Goal: Task Accomplishment & Management: Manage account settings

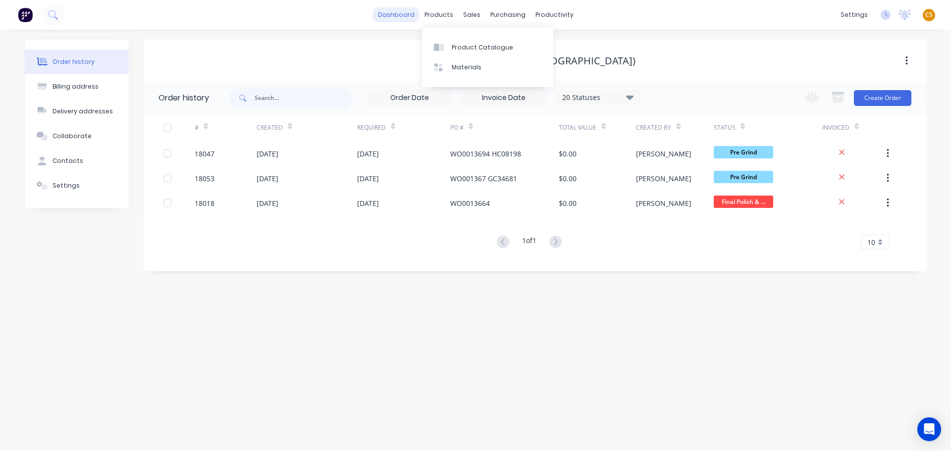
click at [397, 15] on link "dashboard" at bounding box center [396, 14] width 47 height 15
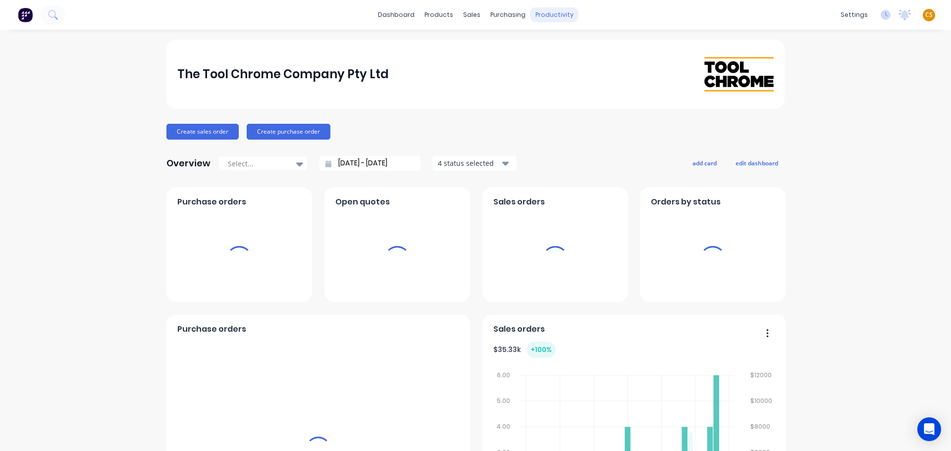
click at [540, 13] on div "productivity" at bounding box center [554, 14] width 48 height 15
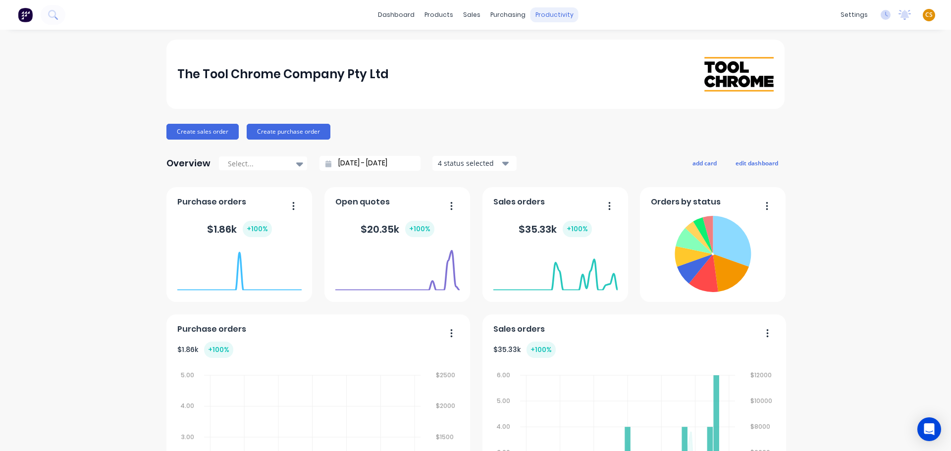
click at [539, 13] on div "productivity" at bounding box center [554, 14] width 48 height 15
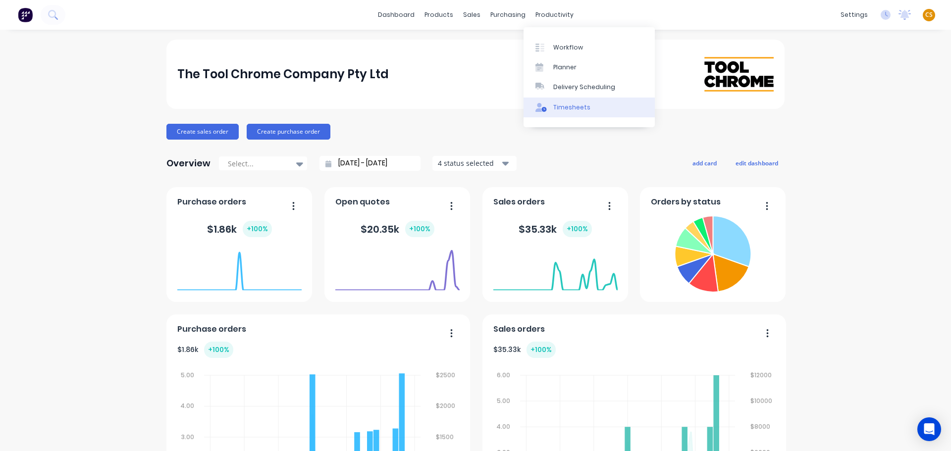
click at [575, 109] on div "Timesheets" at bounding box center [571, 107] width 37 height 9
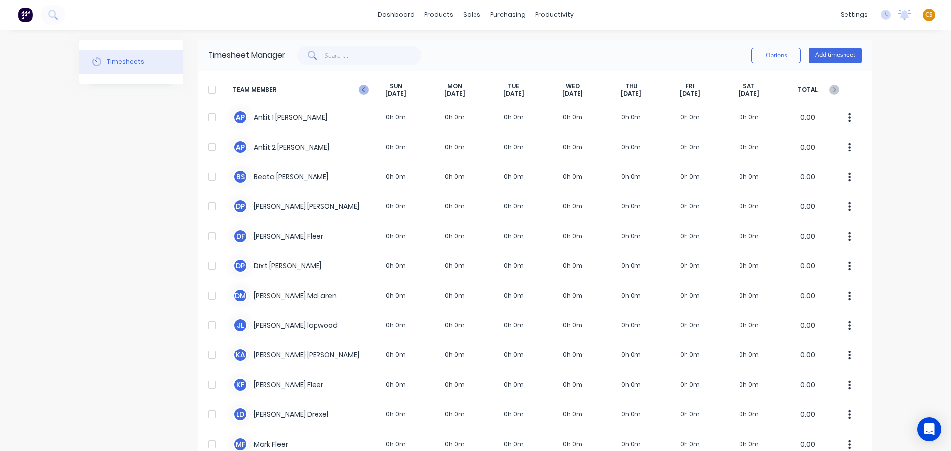
click at [361, 90] on icon at bounding box center [363, 90] width 10 height 10
click at [390, 19] on link "dashboard" at bounding box center [396, 14] width 47 height 15
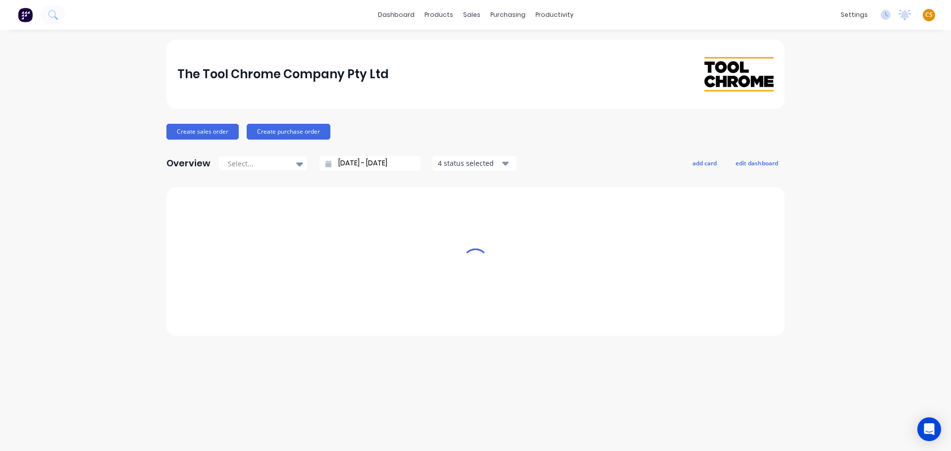
click at [929, 15] on span "CS" at bounding box center [928, 14] width 7 height 9
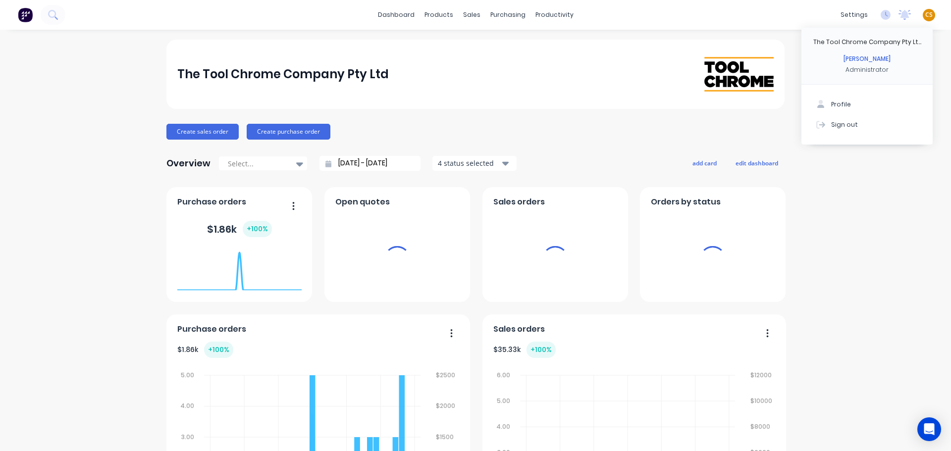
click at [834, 128] on div "Sign out" at bounding box center [844, 124] width 27 height 9
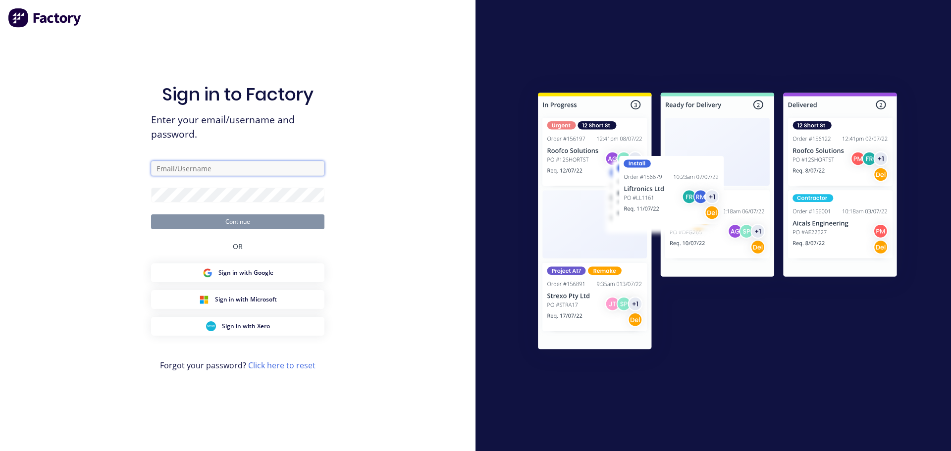
click at [180, 169] on input "text" at bounding box center [237, 168] width 173 height 15
drag, startPoint x: 206, startPoint y: 170, endPoint x: 97, endPoint y: 169, distance: 109.4
click at [97, 169] on div "Sign in to Factory Enter your email/username and password. cat Continue OR Sign…" at bounding box center [237, 225] width 475 height 451
type input "cat"
type input "[PERSON_NAME][EMAIL_ADDRESS][DOMAIN_NAME]"
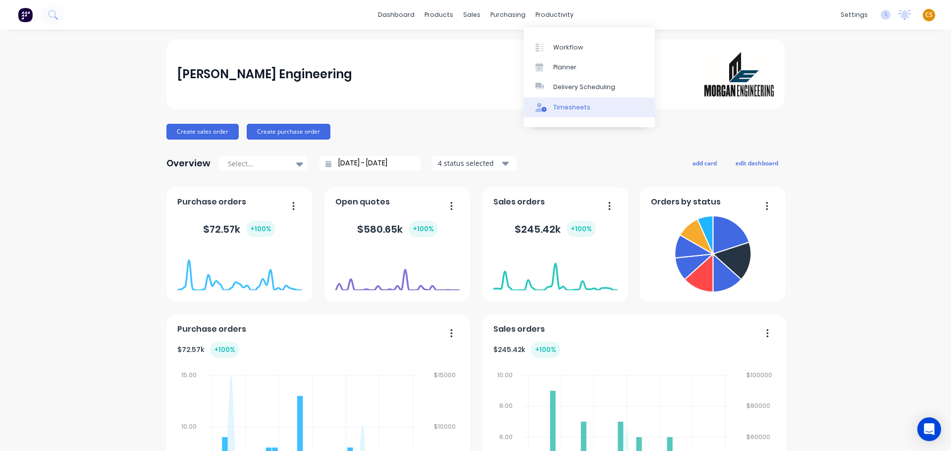
click at [573, 105] on div "Timesheets" at bounding box center [571, 107] width 37 height 9
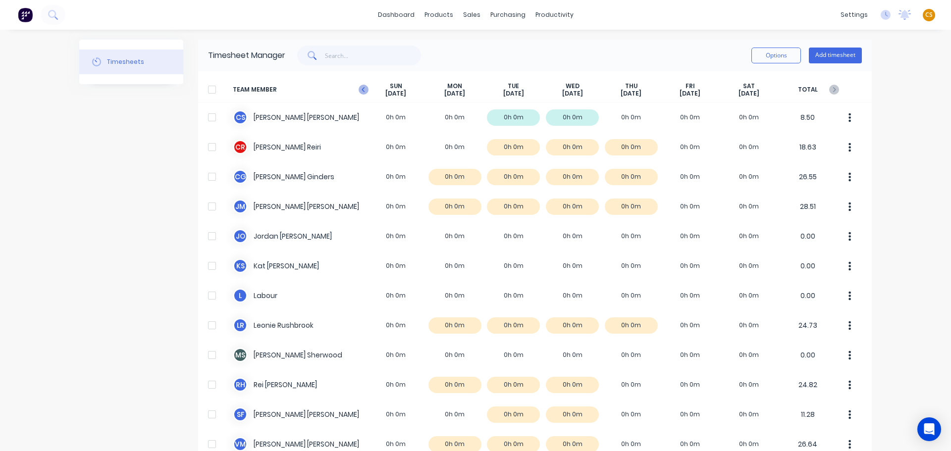
click at [359, 92] on icon "button" at bounding box center [363, 90] width 10 height 10
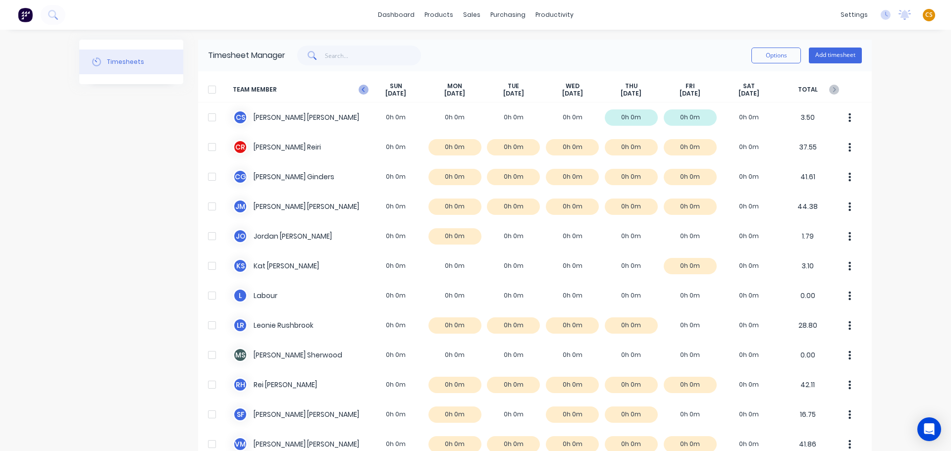
click at [358, 90] on icon "button" at bounding box center [363, 90] width 10 height 10
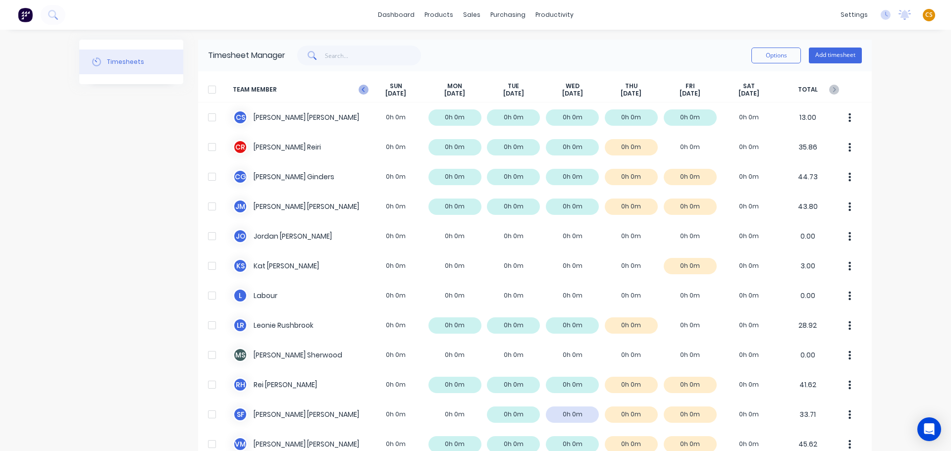
click at [361, 91] on icon "button" at bounding box center [363, 90] width 10 height 10
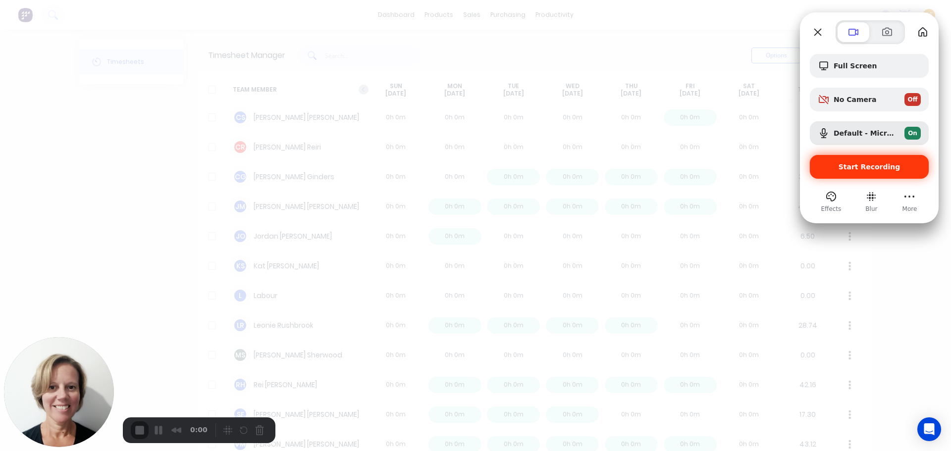
click at [856, 168] on span "Start Recording" at bounding box center [869, 167] width 62 height 8
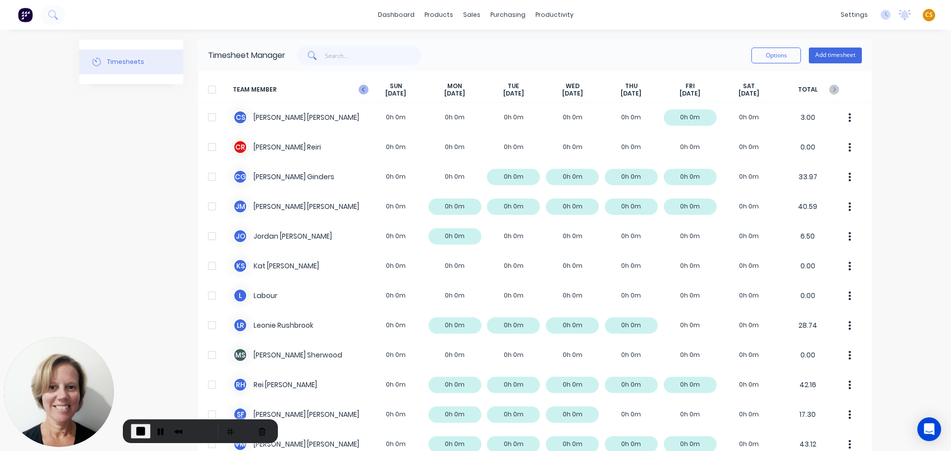
click at [358, 88] on icon "button" at bounding box center [363, 90] width 10 height 10
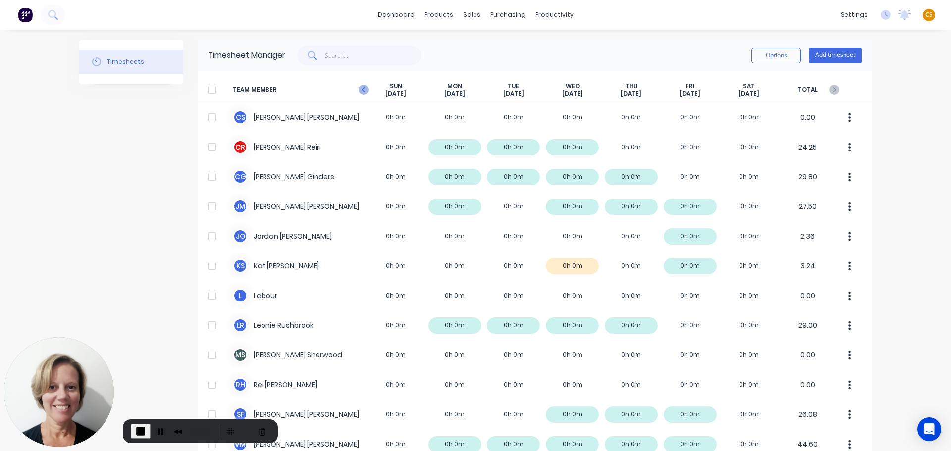
click at [359, 90] on icon "button" at bounding box center [363, 90] width 10 height 10
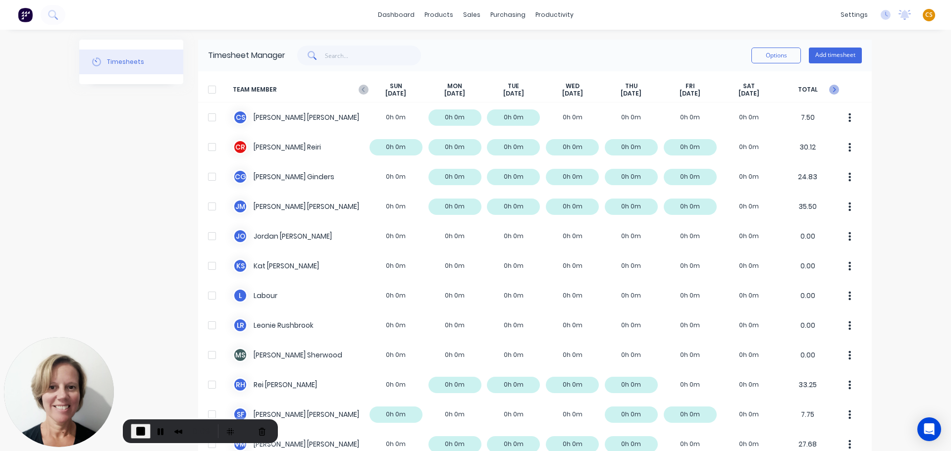
click at [833, 91] on icon "button" at bounding box center [834, 89] width 3 height 5
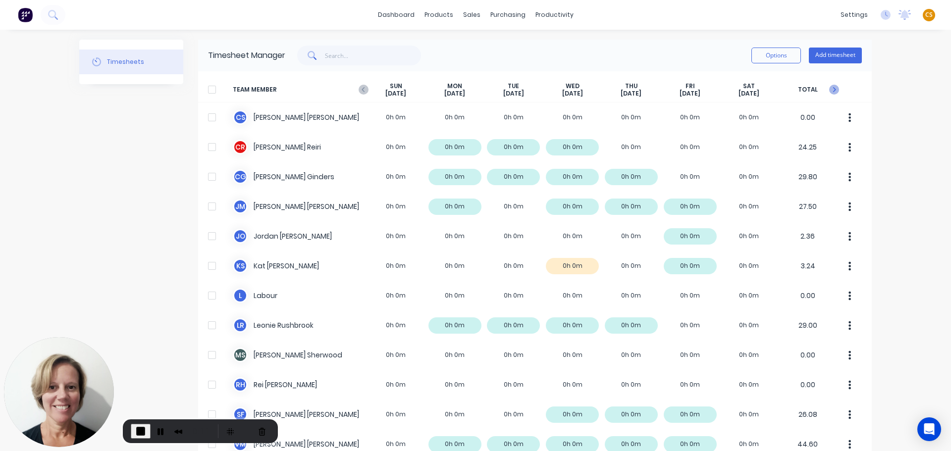
click at [834, 90] on icon "button" at bounding box center [834, 90] width 10 height 10
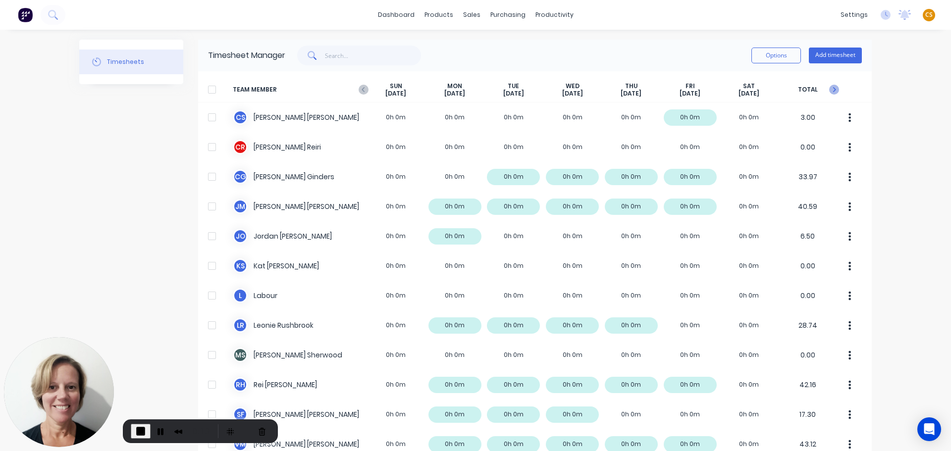
click at [833, 90] on icon "button" at bounding box center [834, 89] width 3 height 5
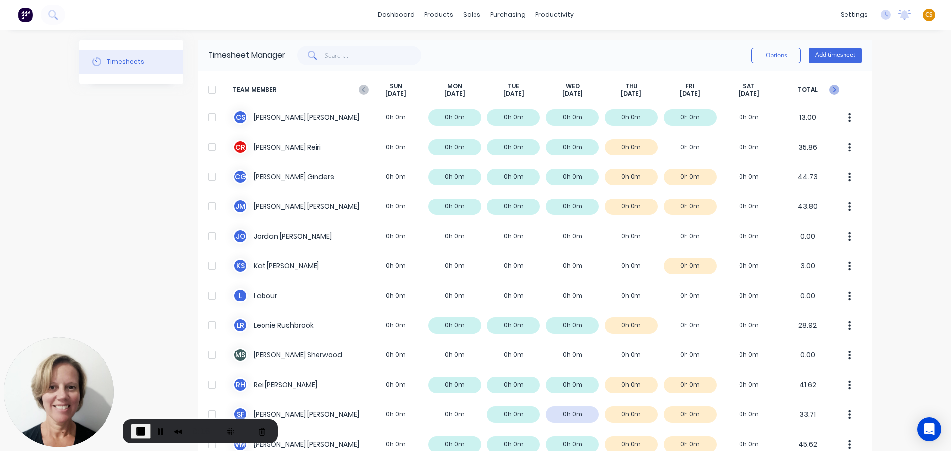
click at [832, 89] on icon "button" at bounding box center [834, 90] width 10 height 10
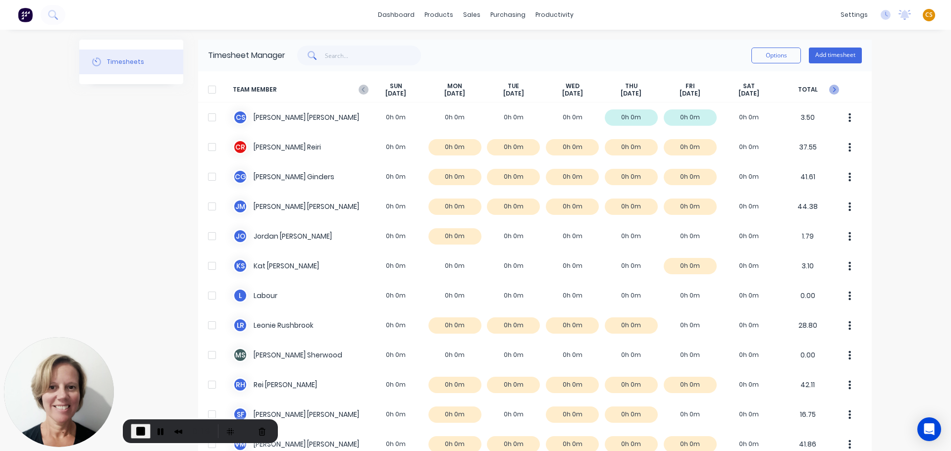
click at [832, 89] on icon "button" at bounding box center [834, 90] width 10 height 10
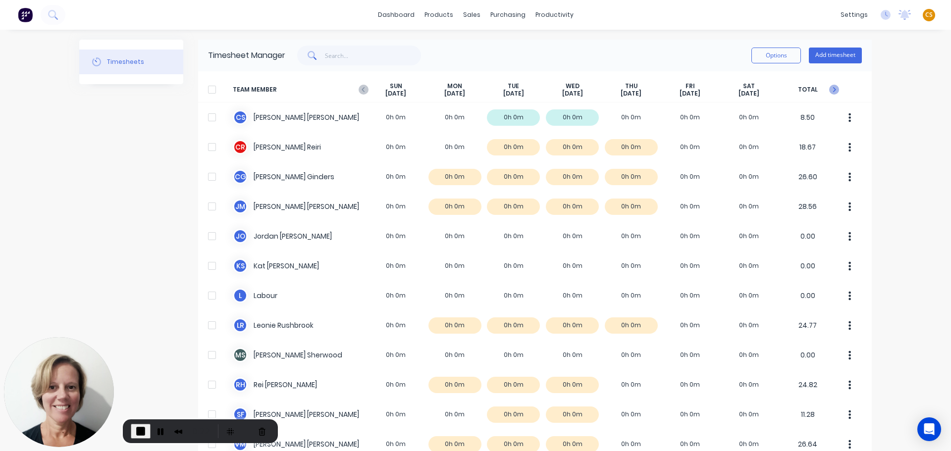
click at [829, 89] on icon "button" at bounding box center [834, 90] width 10 height 10
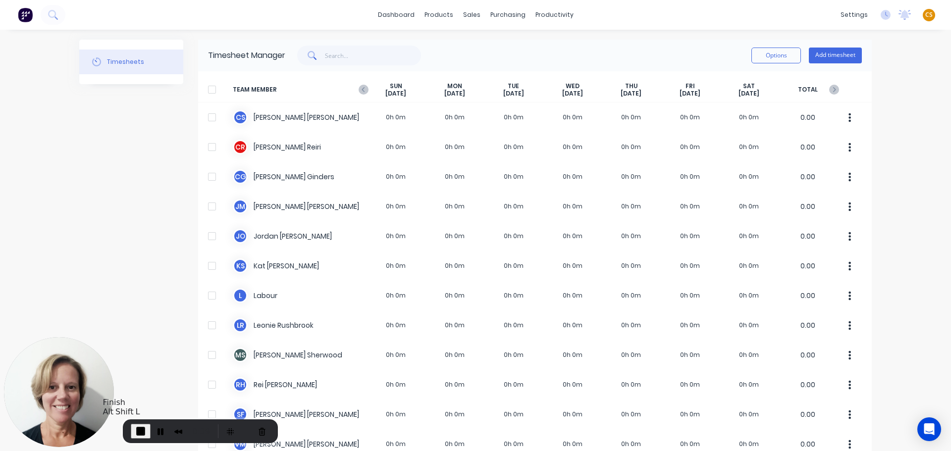
click at [135, 430] on span "End Recording" at bounding box center [141, 431] width 12 height 12
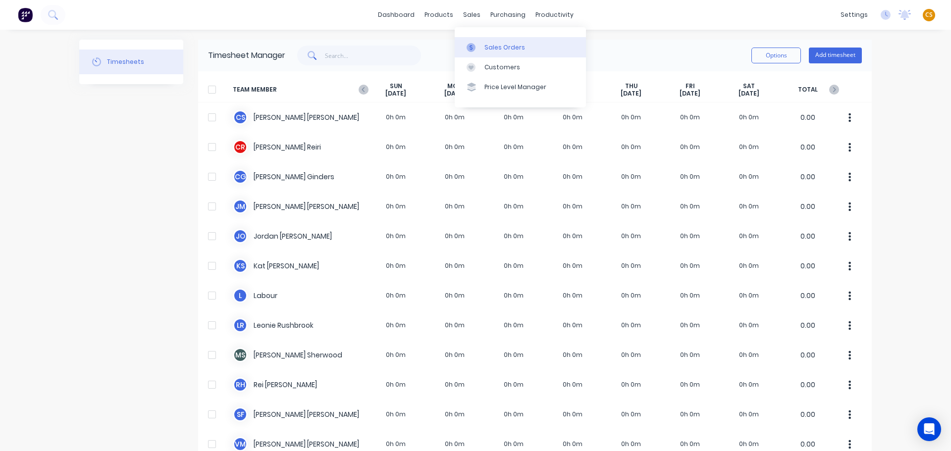
click at [496, 45] on div "Sales Orders" at bounding box center [504, 47] width 41 height 9
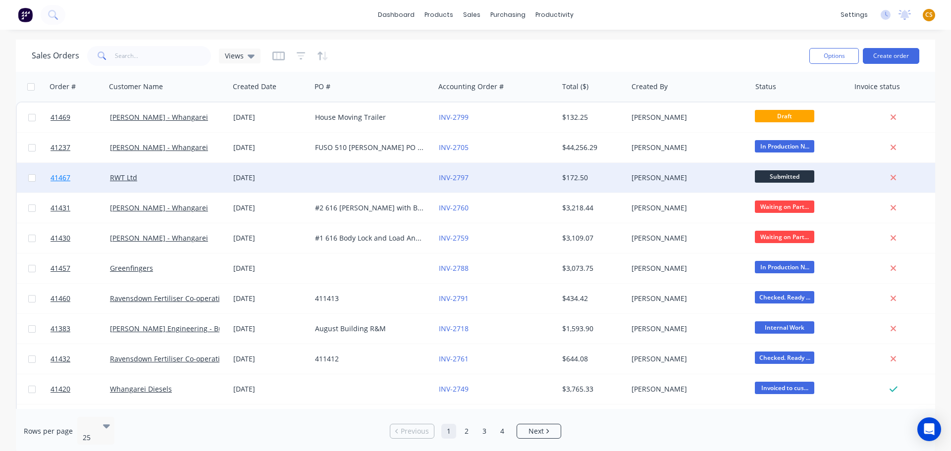
click at [73, 170] on link "41467" at bounding box center [79, 178] width 59 height 30
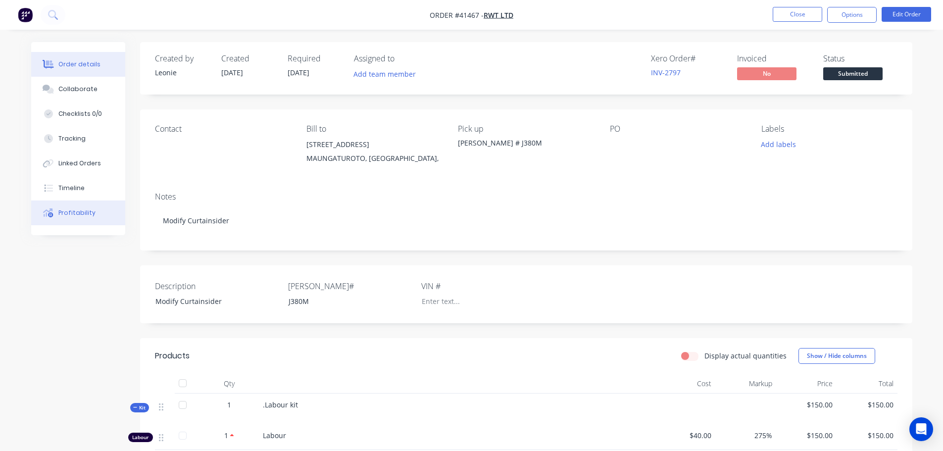
click at [82, 210] on div "Profitability" at bounding box center [76, 212] width 37 height 9
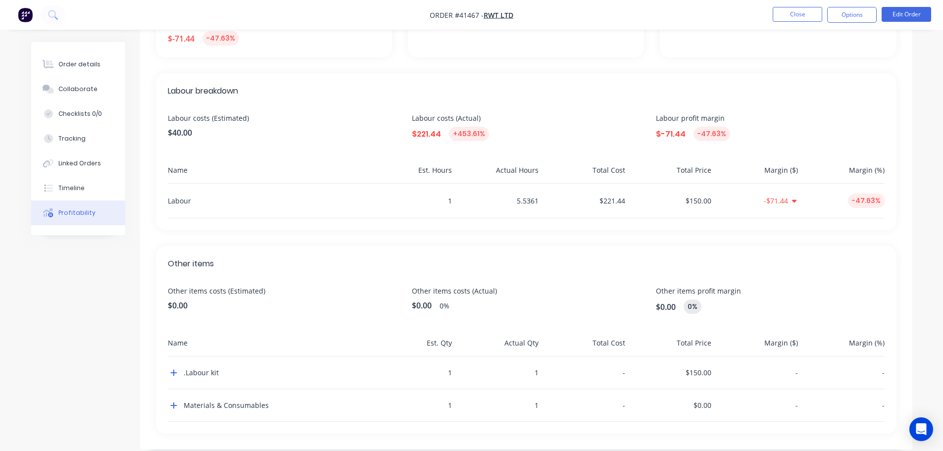
scroll to position [242, 0]
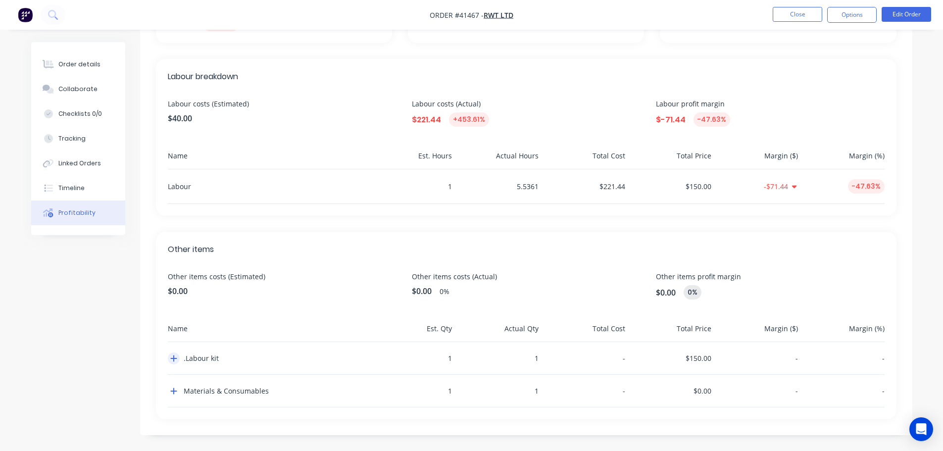
click at [173, 360] on icon "button" at bounding box center [173, 358] width 7 height 8
click at [171, 392] on icon "button" at bounding box center [173, 391] width 6 height 6
click at [92, 66] on div "Order details" at bounding box center [79, 64] width 42 height 9
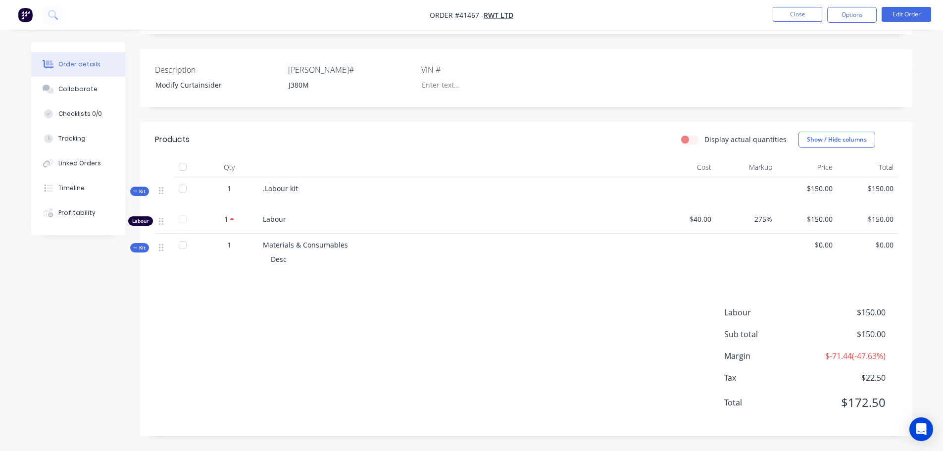
click at [142, 189] on span "Kit" at bounding box center [139, 191] width 13 height 7
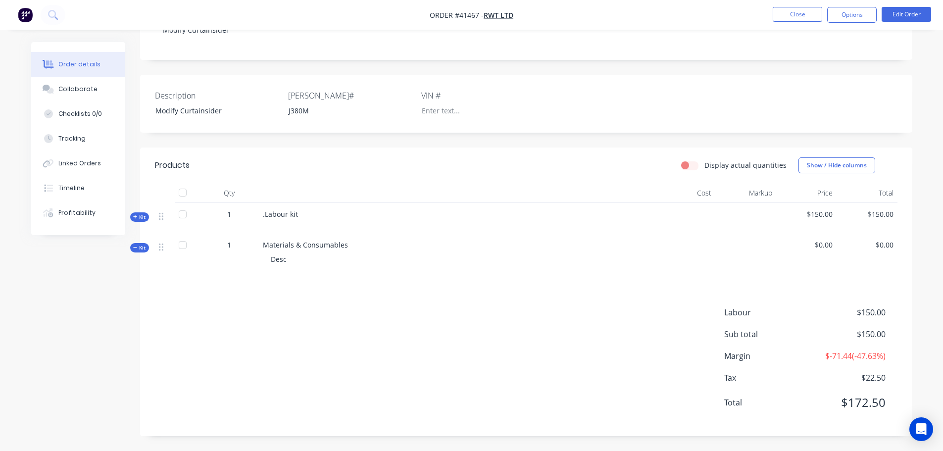
scroll to position [191, 0]
click at [142, 219] on span "Kit" at bounding box center [139, 216] width 13 height 7
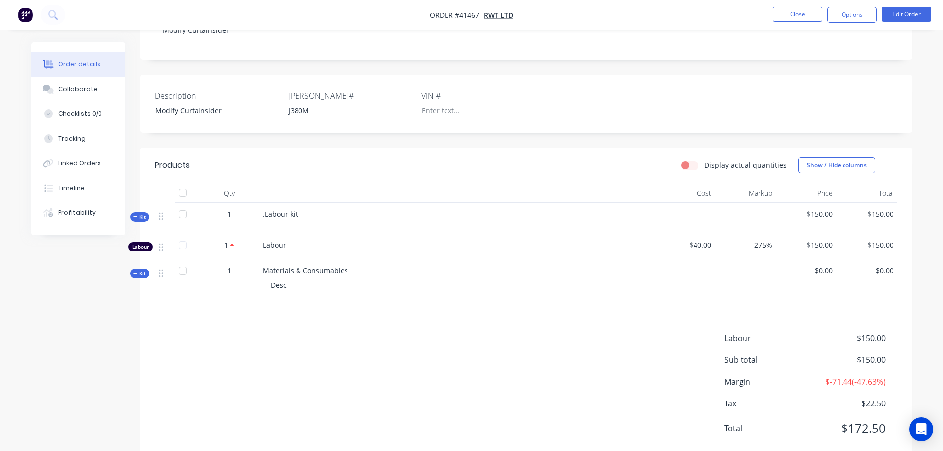
scroll to position [216, 0]
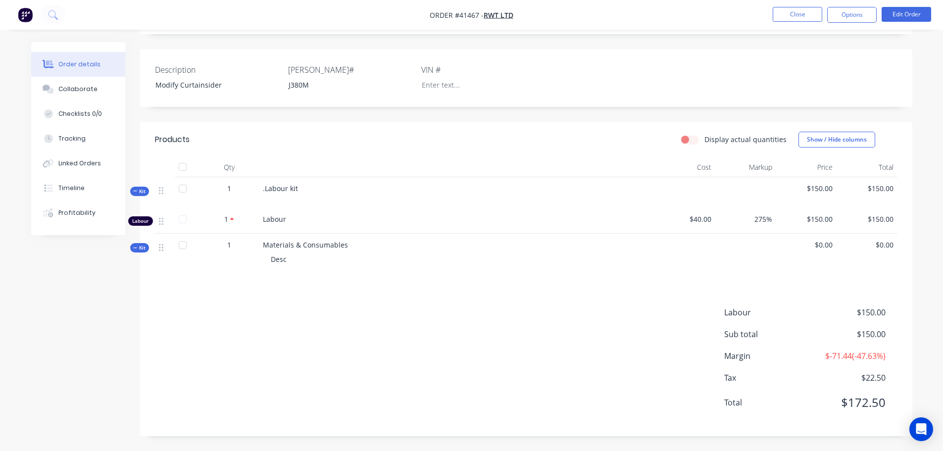
click at [144, 250] on span "Kit" at bounding box center [139, 247] width 13 height 7
click at [137, 250] on icon at bounding box center [135, 248] width 4 height 5
